Goal: Communication & Community: Answer question/provide support

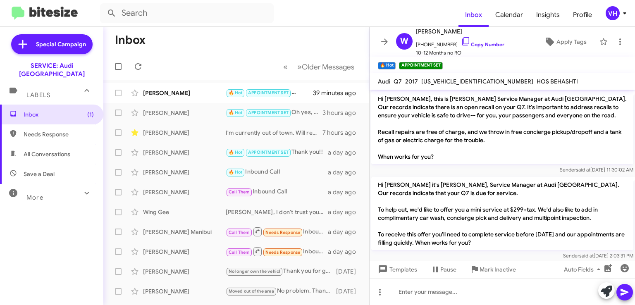
click at [187, 95] on div "[PERSON_NAME]" at bounding box center [184, 93] width 83 height 8
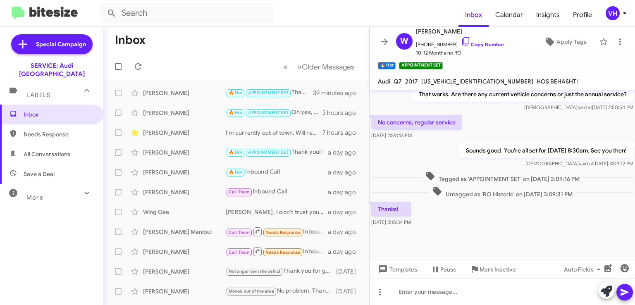
scroll to position [600, 0]
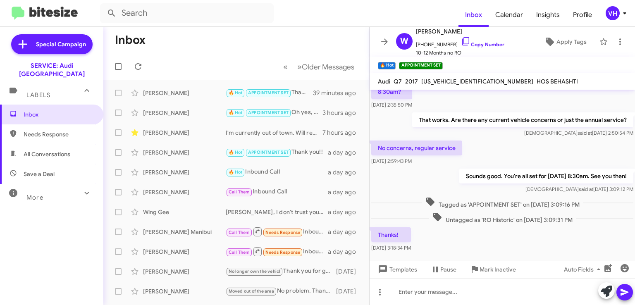
click at [39, 91] on span "Labels" at bounding box center [38, 94] width 24 height 7
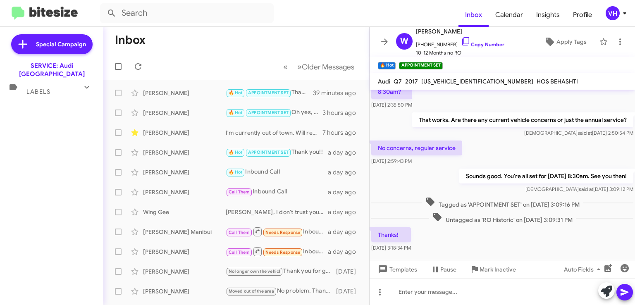
click at [45, 87] on mat-expansion-panel-header "Labels" at bounding box center [51, 88] width 103 height 20
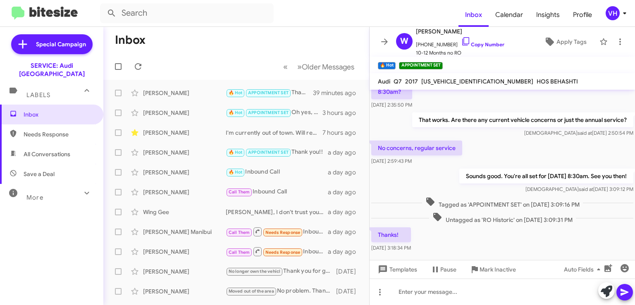
click at [50, 110] on span "Inbox" at bounding box center [59, 114] width 70 height 8
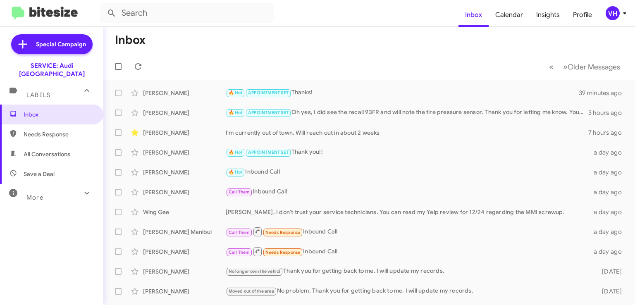
click at [373, 93] on div "🔥 Hot APPOINTMENT SET Thanks!" at bounding box center [402, 93] width 353 height 10
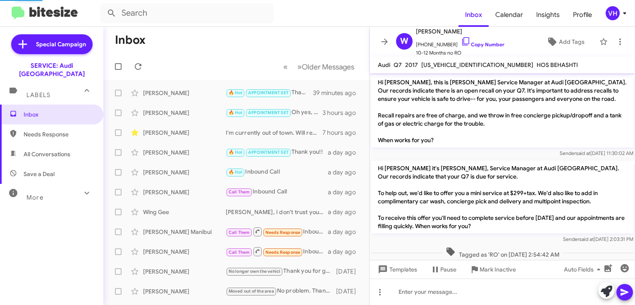
scroll to position [611, 0]
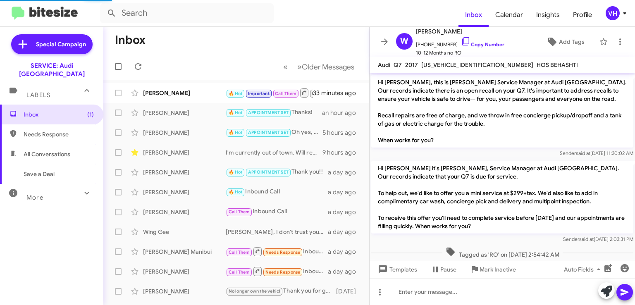
scroll to position [611, 0]
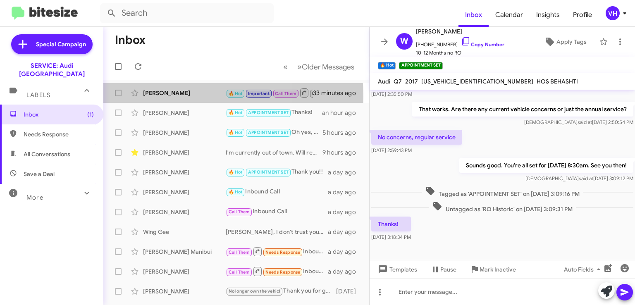
click at [170, 96] on div "Denise Stokowski" at bounding box center [184, 93] width 83 height 8
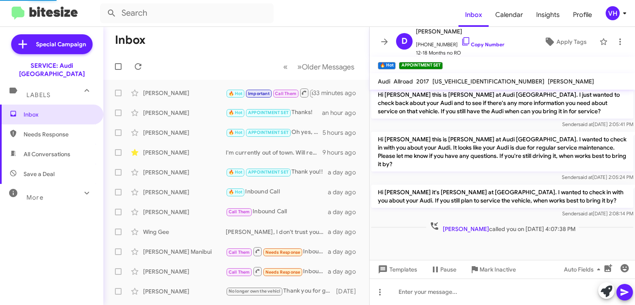
scroll to position [505, 0]
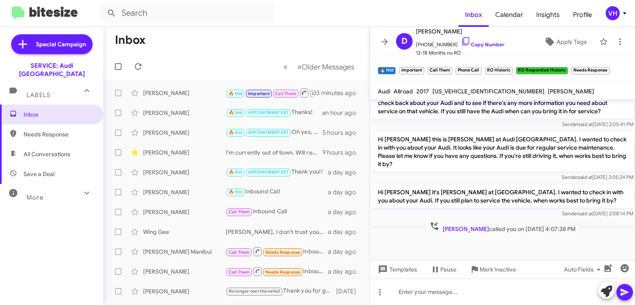
click at [480, 154] on p "Hi Denise this is Steven Bainbridge at Audi Oakland. I wanted to check in with …" at bounding box center [502, 152] width 262 height 40
